Goal: Obtain resource: Obtain resource

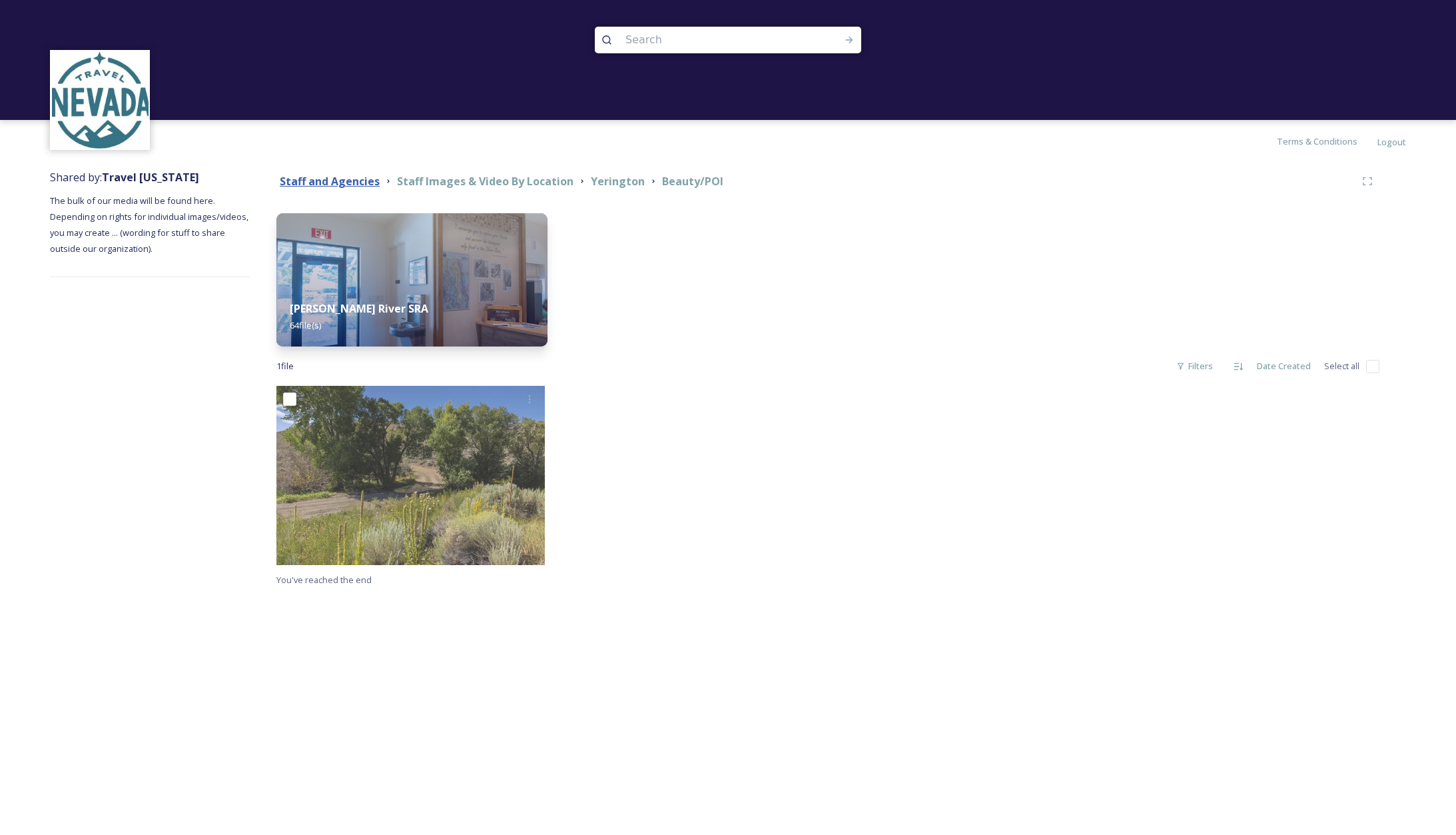
click at [349, 182] on strong "Staff and Agencies" at bounding box center [330, 181] width 100 height 15
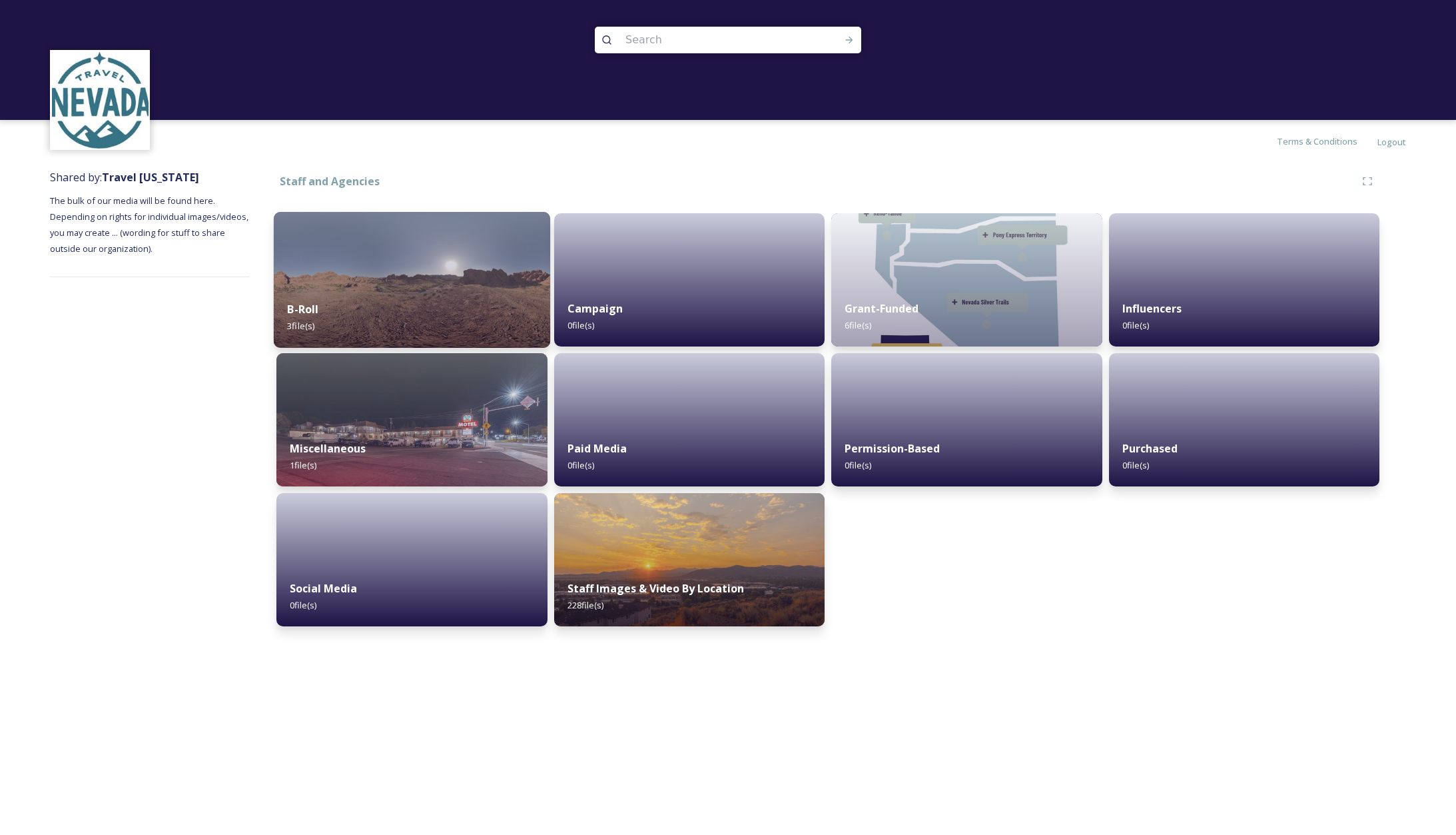
click at [400, 285] on img at bounding box center [412, 280] width 277 height 136
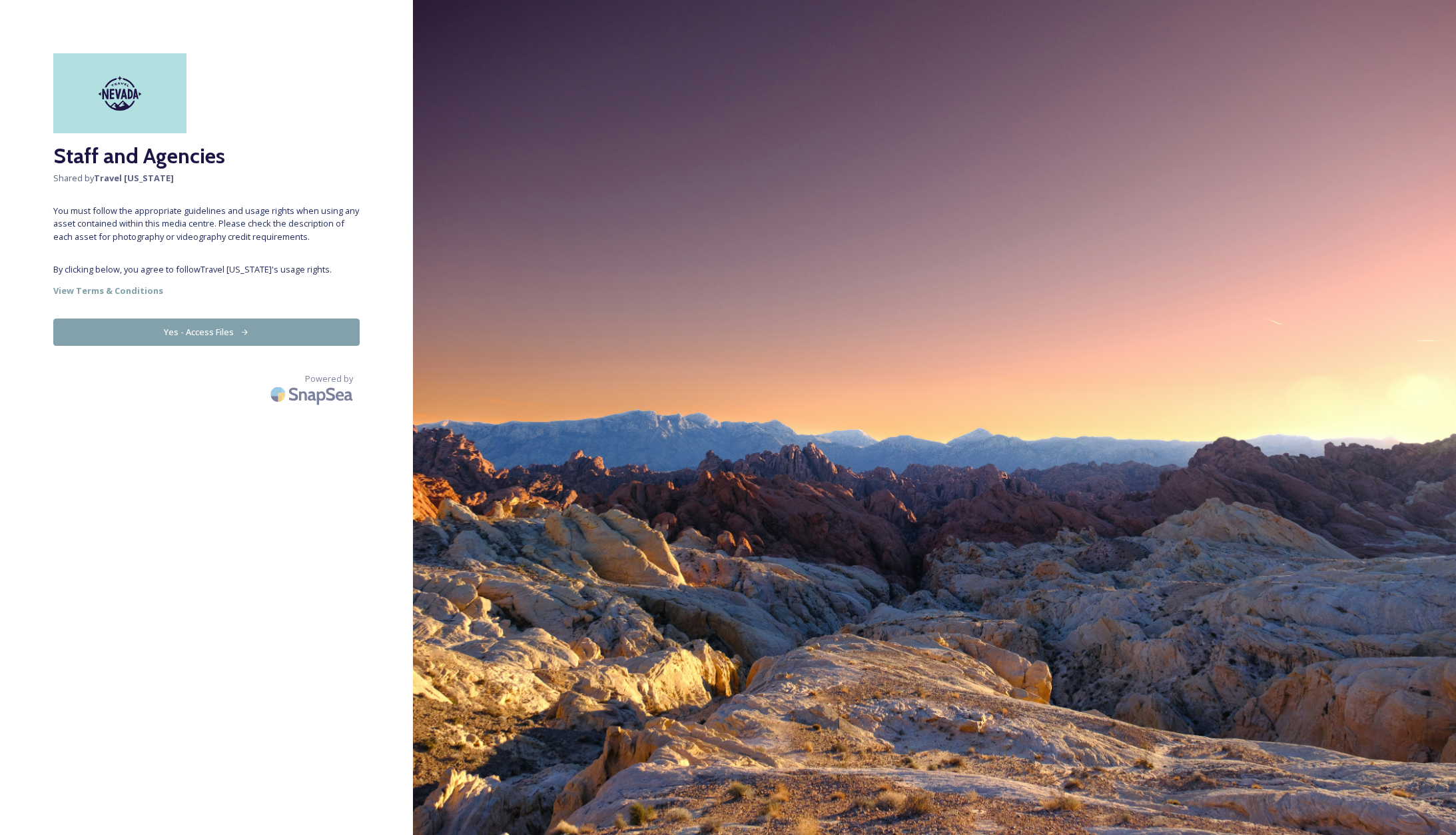
click at [221, 328] on button "Yes - Access Files" at bounding box center [206, 332] width 307 height 28
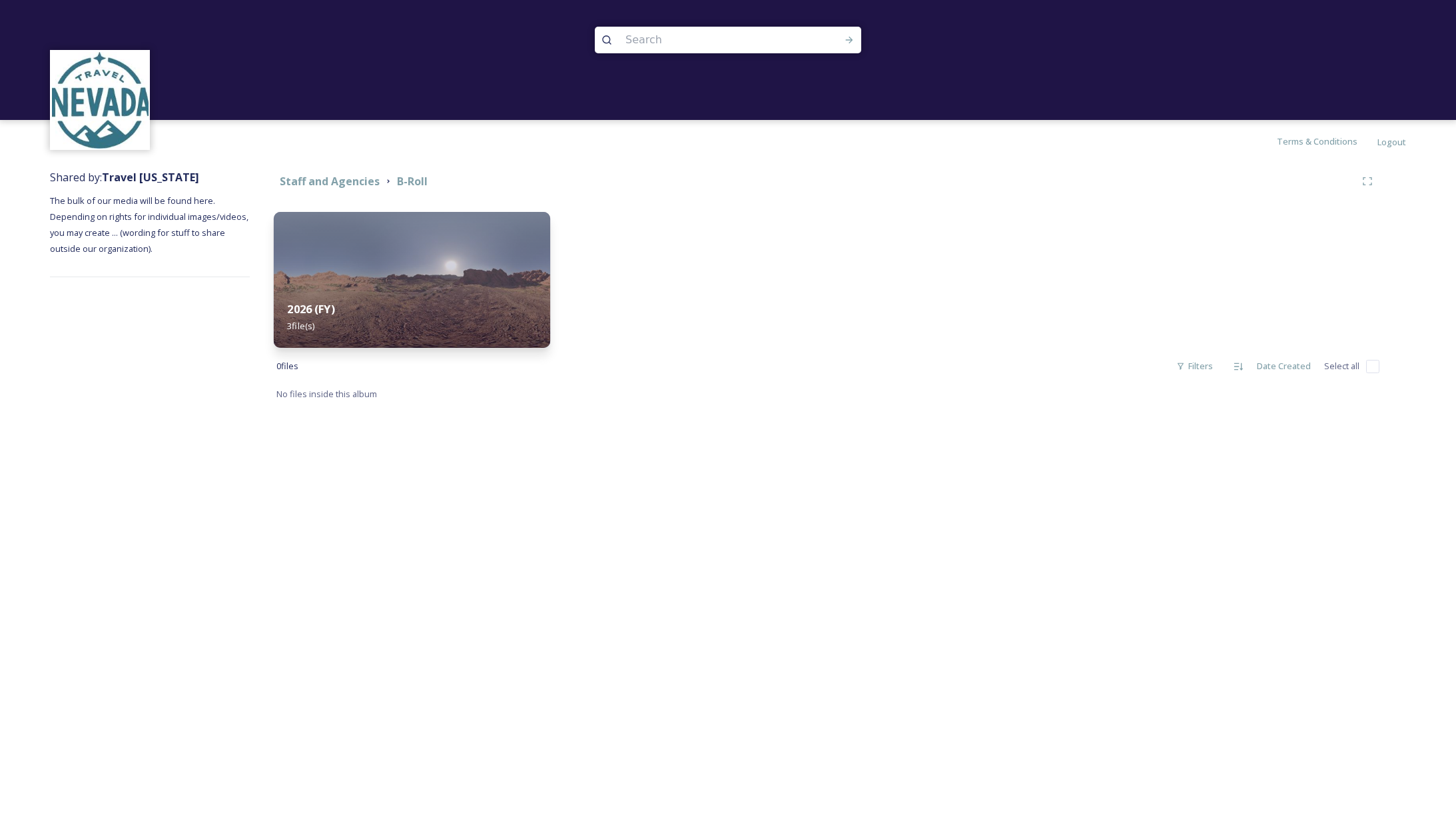
click at [510, 285] on img at bounding box center [412, 280] width 277 height 136
click at [408, 183] on strong "B-Roll" at bounding box center [412, 181] width 31 height 15
click at [903, 297] on div at bounding box center [967, 280] width 271 height 134
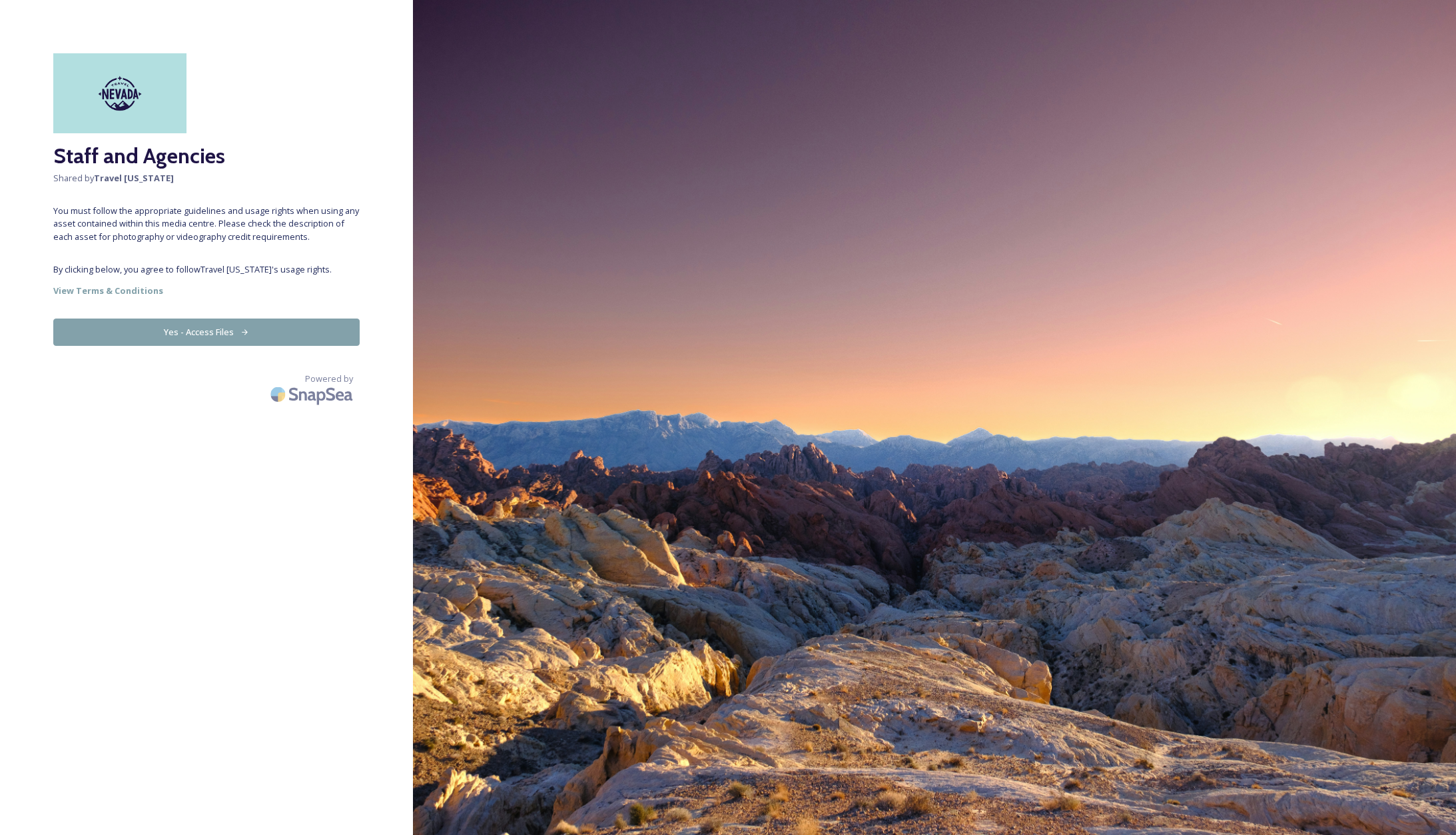
click at [245, 330] on icon at bounding box center [244, 332] width 9 height 9
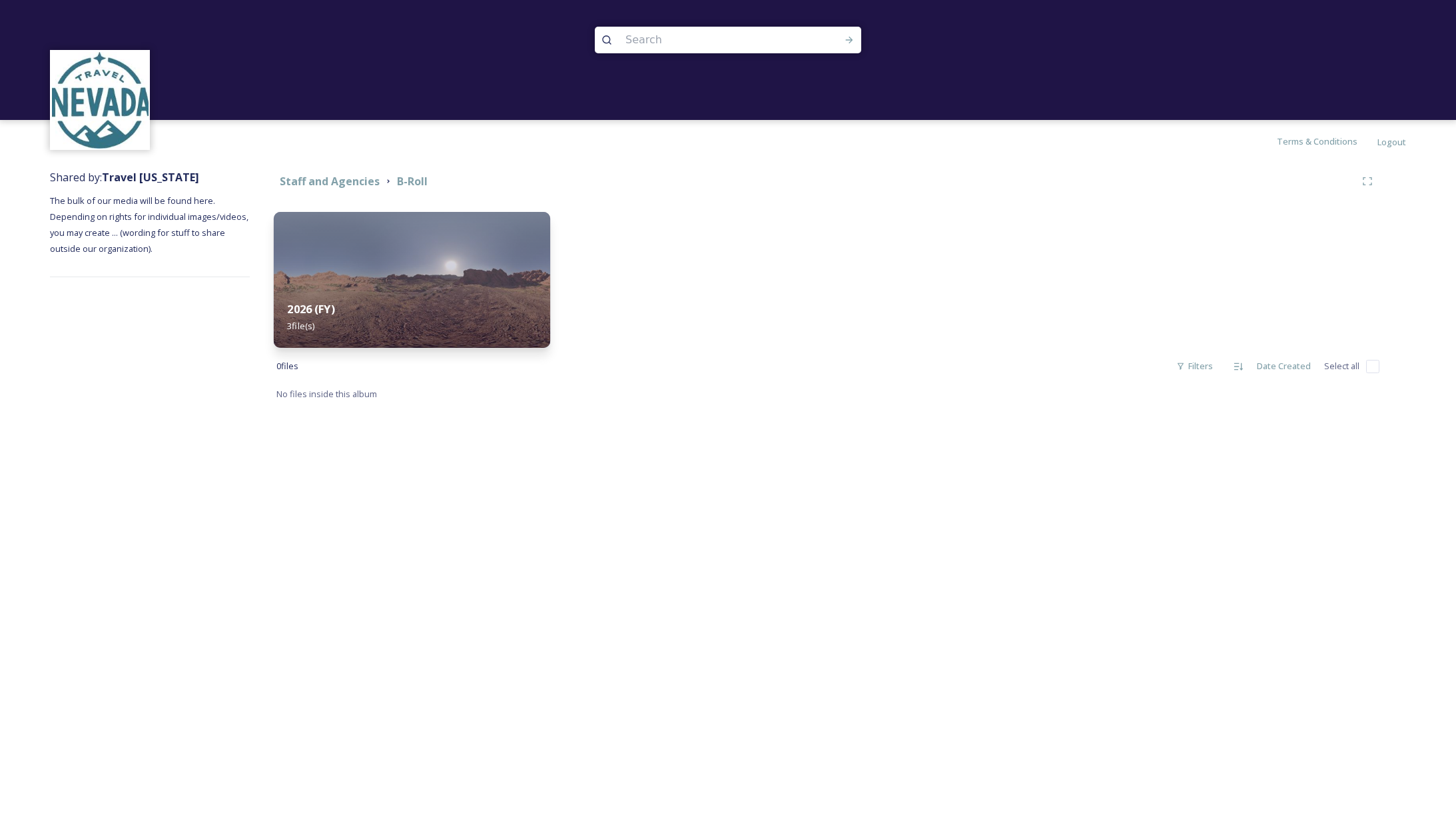
click at [481, 269] on img at bounding box center [412, 280] width 277 height 136
click at [447, 232] on img at bounding box center [412, 280] width 277 height 136
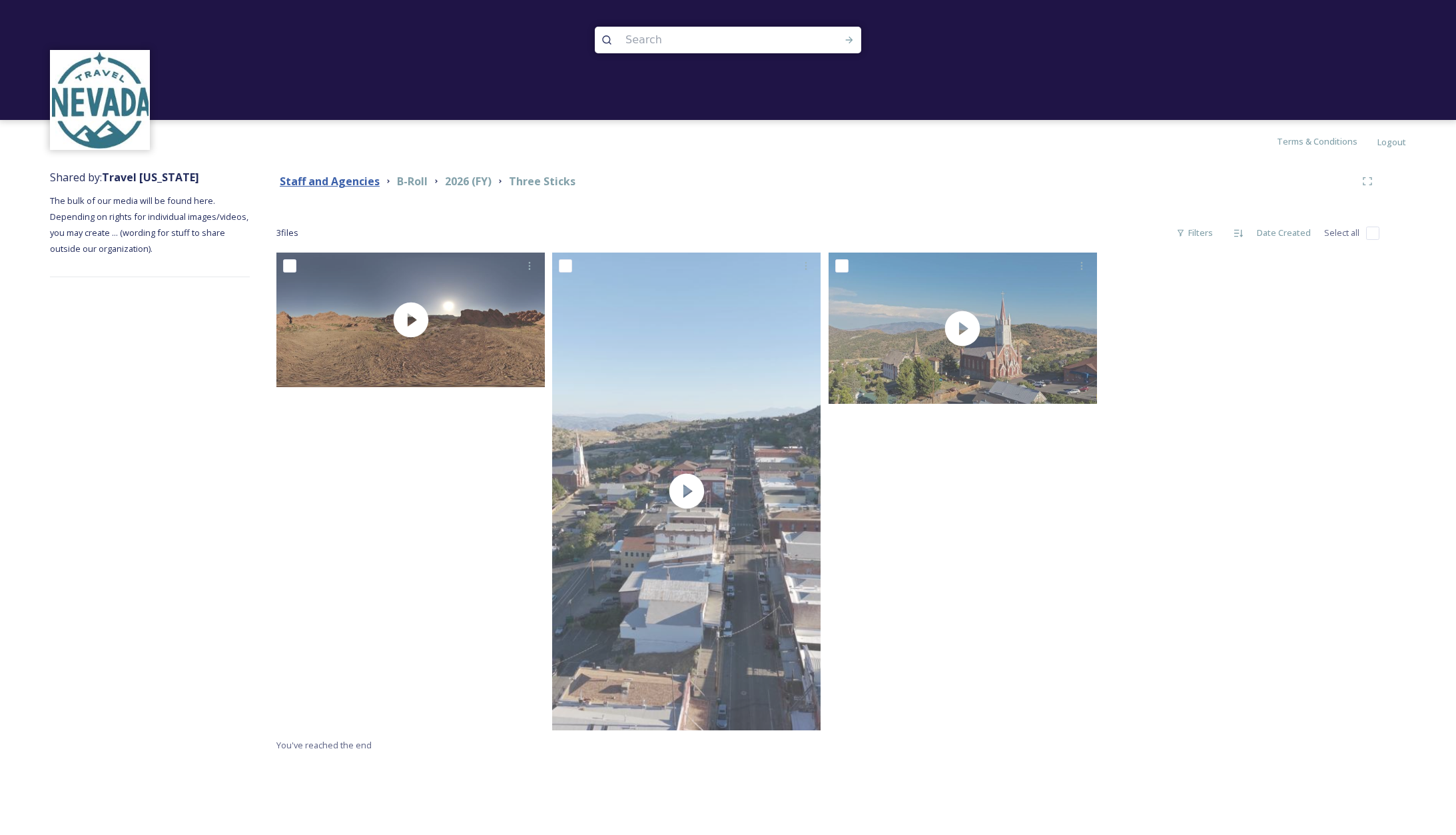
click at [319, 179] on strong "Staff and Agencies" at bounding box center [330, 181] width 100 height 15
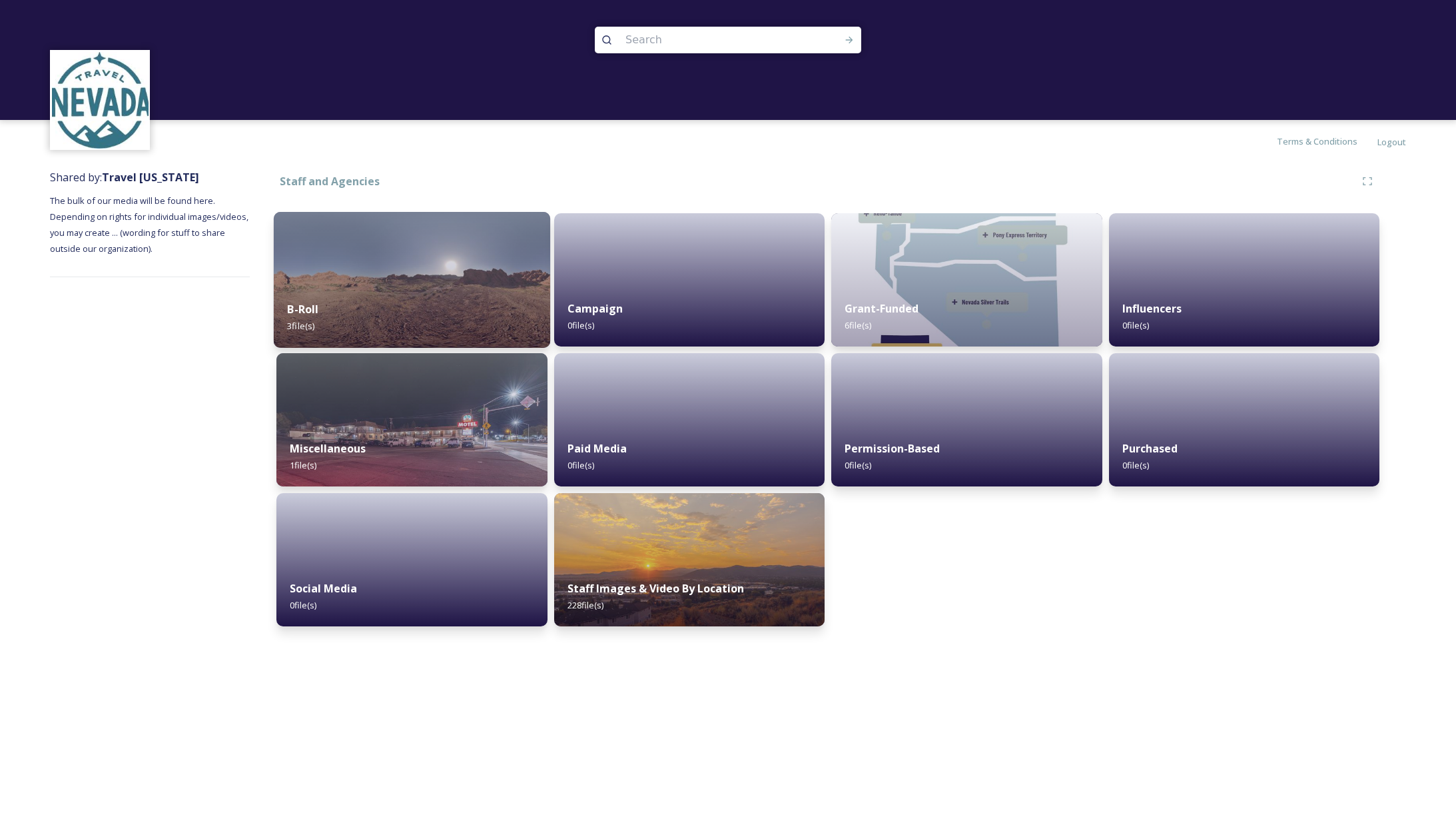
click at [466, 252] on img at bounding box center [412, 280] width 277 height 136
